Goal: Information Seeking & Learning: Check status

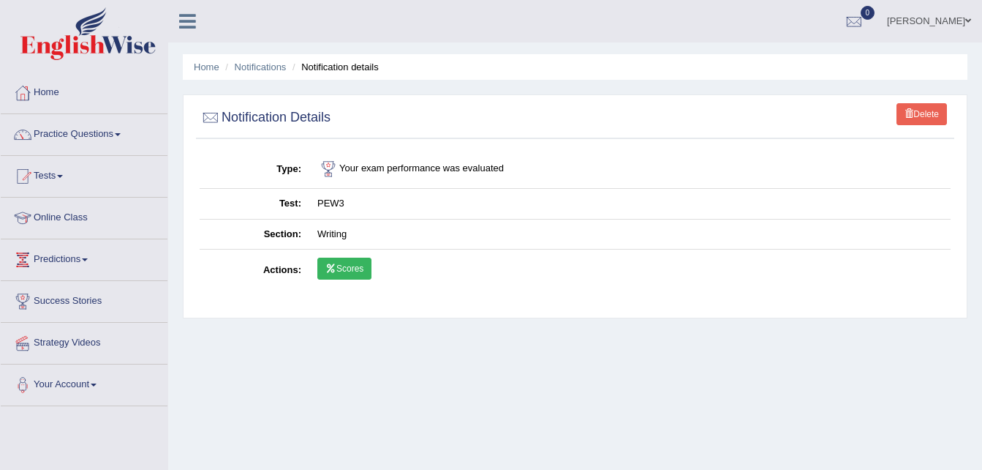
click at [47, 94] on link "Home" at bounding box center [84, 90] width 167 height 37
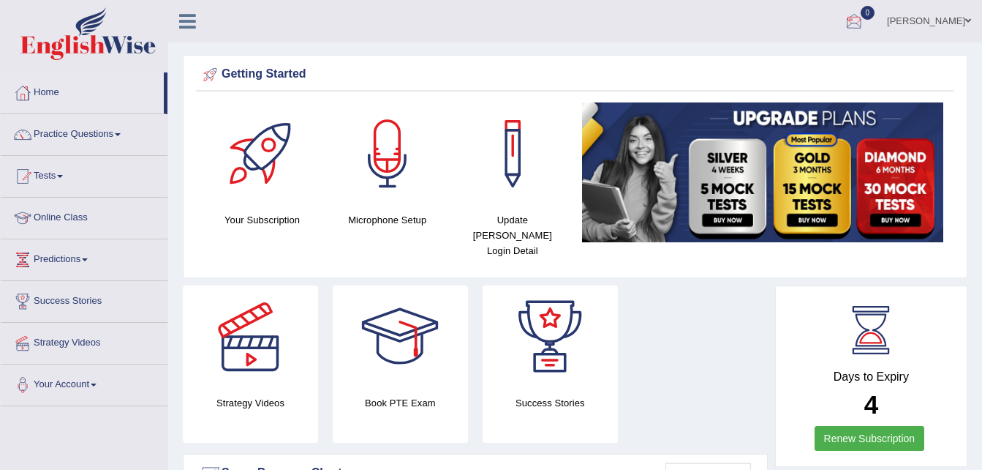
click at [865, 12] on div at bounding box center [854, 22] width 22 height 22
click at [780, 56] on strong "See All Alerts" at bounding box center [761, 62] width 65 height 12
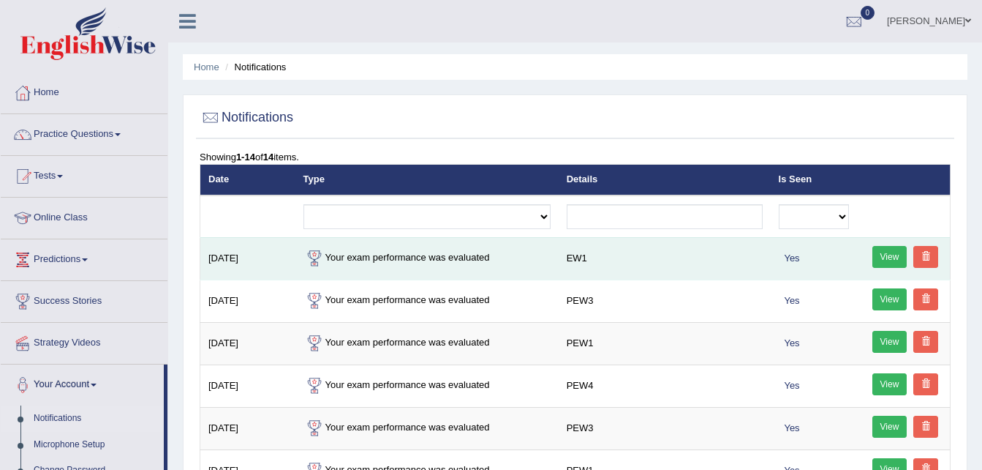
click at [875, 251] on link "View" at bounding box center [890, 257] width 35 height 22
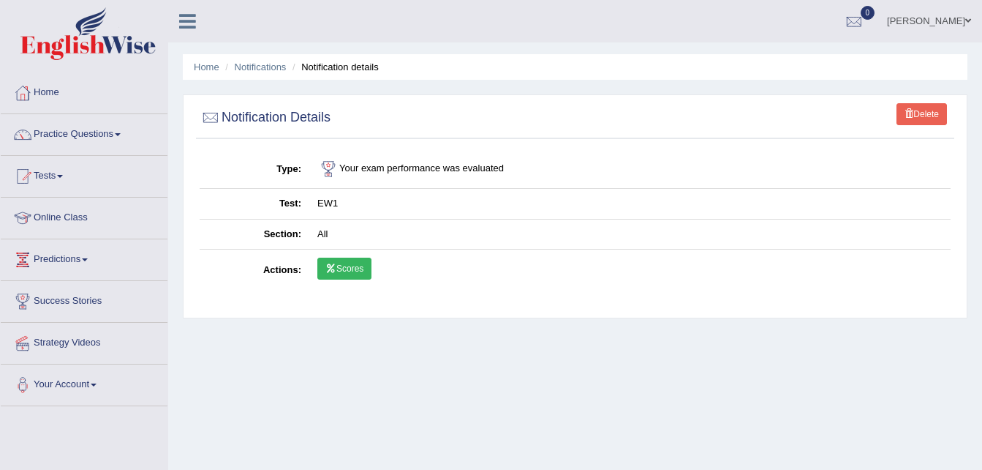
click at [358, 273] on link "Scores" at bounding box center [344, 268] width 54 height 22
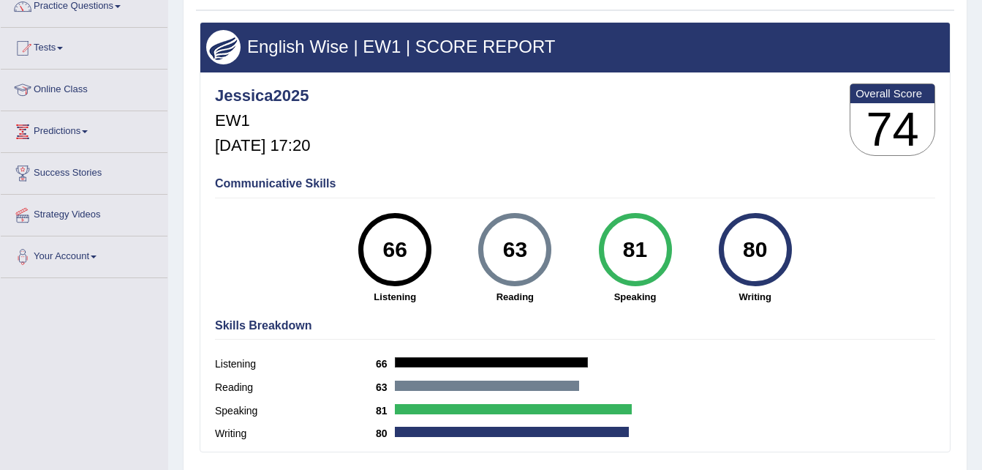
click at [358, 273] on div "66 Listening" at bounding box center [395, 258] width 120 height 91
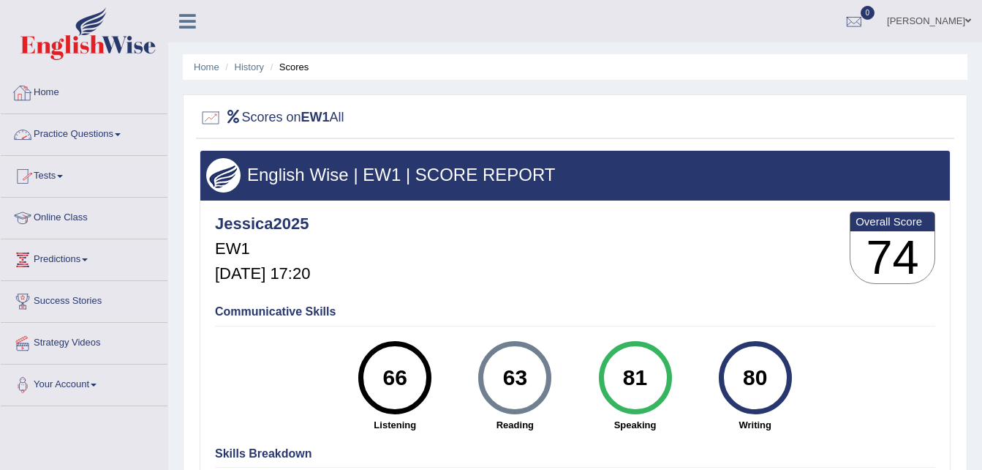
click at [31, 87] on div at bounding box center [23, 93] width 22 height 22
